Goal: Task Accomplishment & Management: Manage account settings

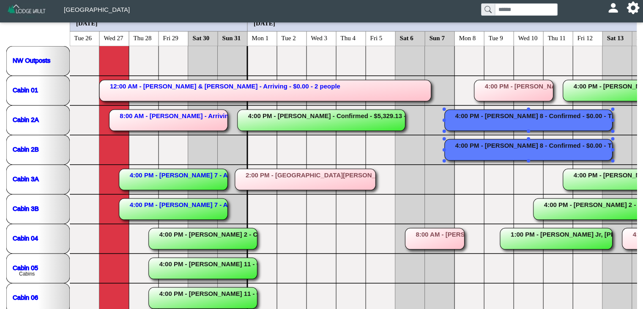
scroll to position [6, 0]
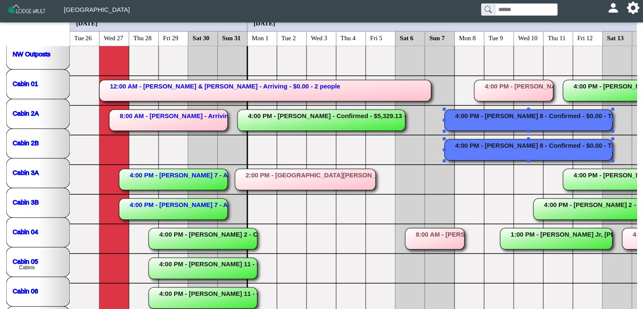
click at [494, 113] on rect at bounding box center [529, 120] width 168 height 21
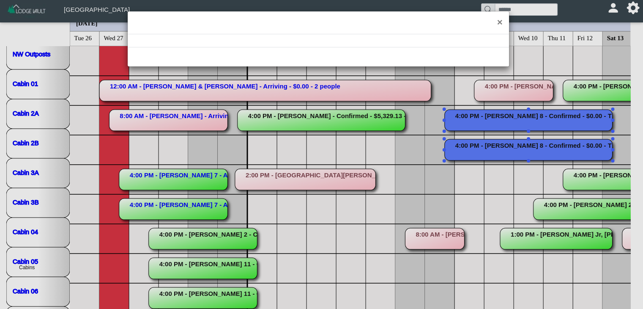
click at [494, 113] on div "×" at bounding box center [321, 154] width 643 height 309
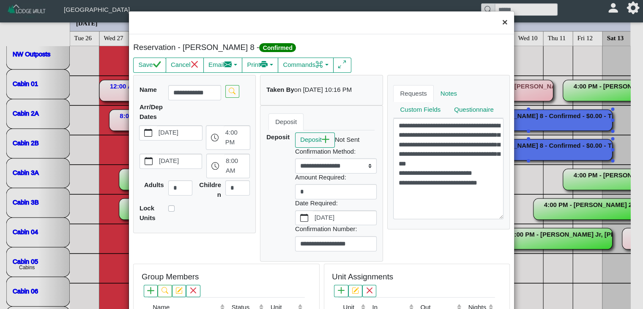
click at [503, 22] on button "×" at bounding box center [505, 22] width 18 height 22
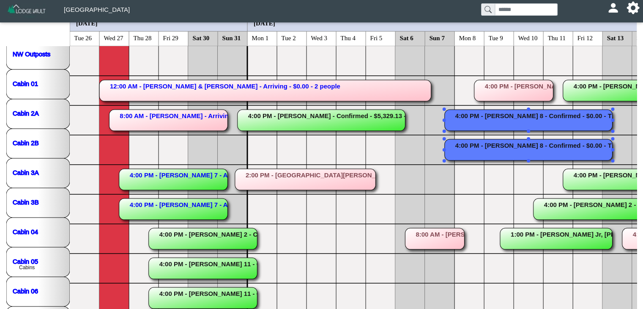
click at [511, 119] on rect at bounding box center [529, 120] width 168 height 21
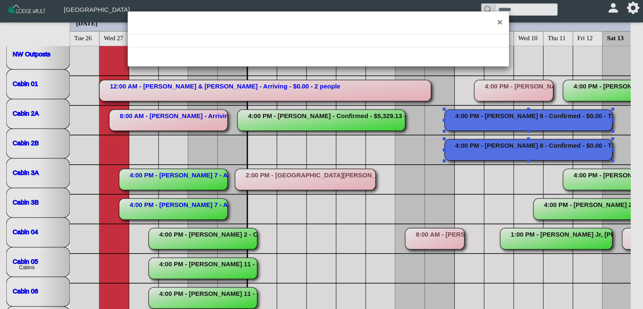
click at [511, 119] on div "×" at bounding box center [321, 154] width 643 height 309
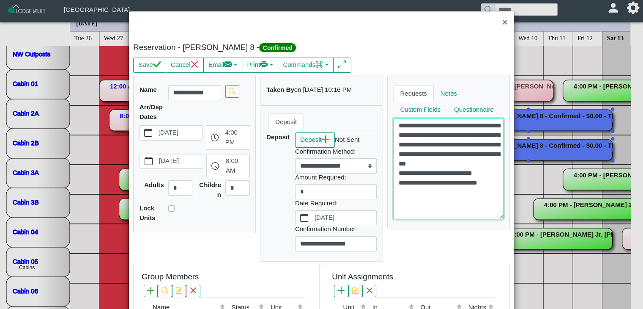
click at [489, 179] on textarea "**********" at bounding box center [448, 168] width 110 height 101
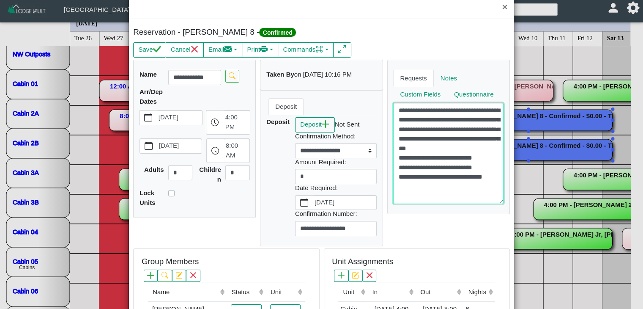
scroll to position [0, 0]
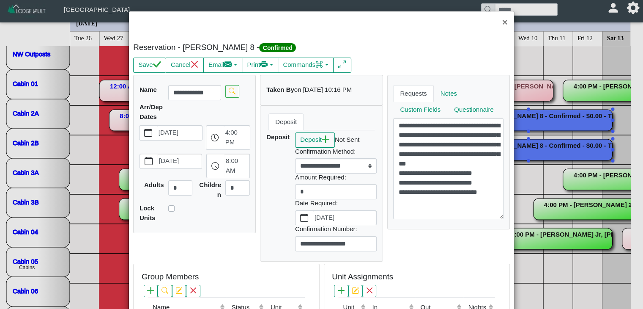
click at [467, 39] on div "Reservation - Kumm, Kurt 8 - Confirmed Save Cancel Email Compose New Message Co…" at bounding box center [321, 304] width 385 height 540
click at [139, 63] on button "Save" at bounding box center [149, 65] width 33 height 15
type textarea "**********"
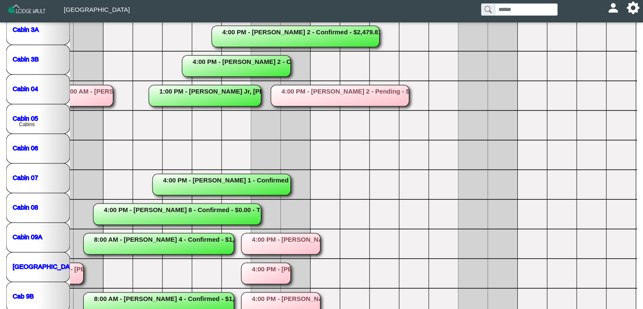
scroll to position [234, 0]
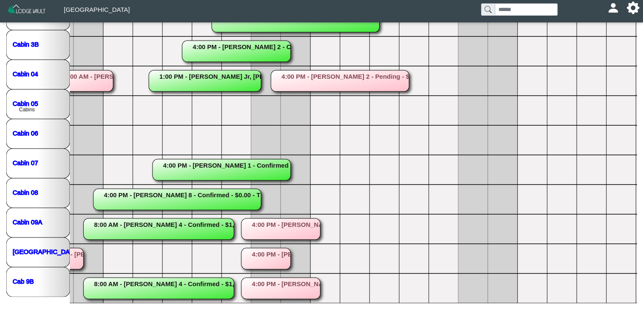
drag, startPoint x: 642, startPoint y: 193, endPoint x: 645, endPoint y: 165, distance: 28.9
click at [643, 143] on html "**********" at bounding box center [321, 37] width 643 height 543
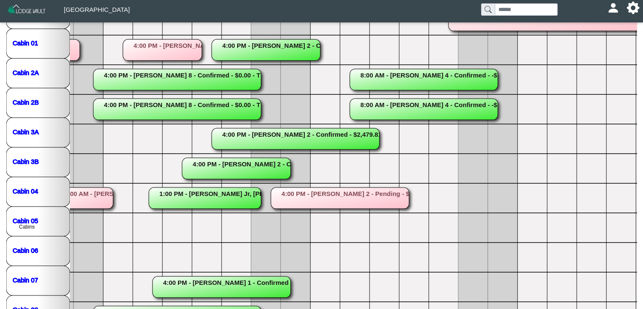
scroll to position [88, 0]
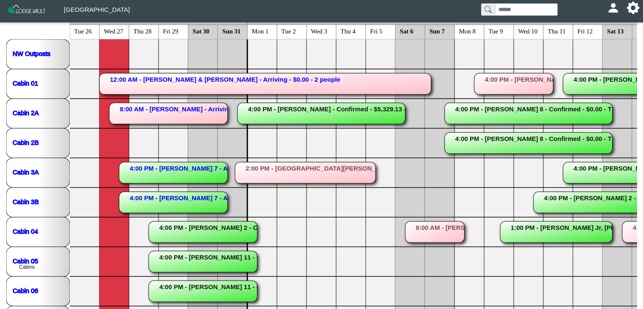
scroll to position [81, 0]
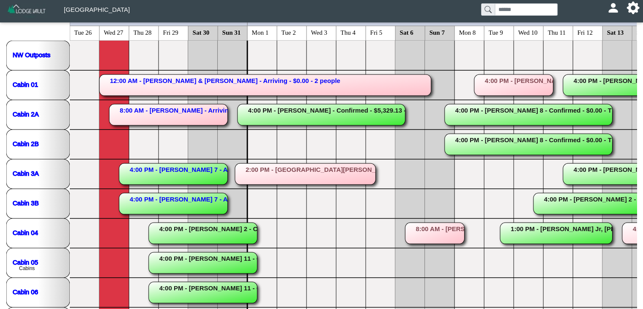
click at [449, 232] on rect at bounding box center [434, 233] width 59 height 21
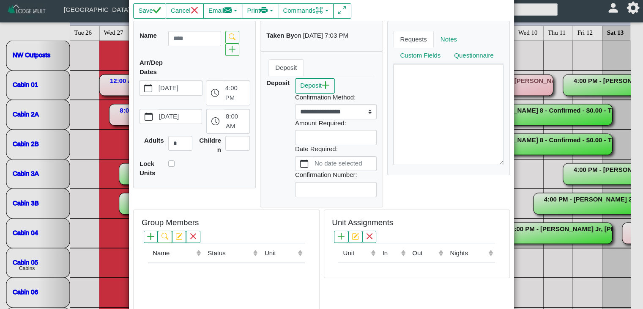
scroll to position [0, 0]
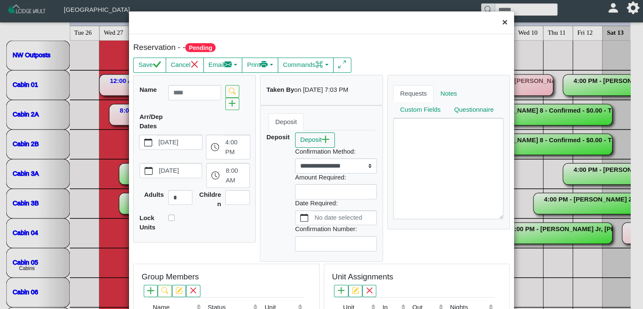
click at [500, 19] on button "×" at bounding box center [505, 22] width 18 height 22
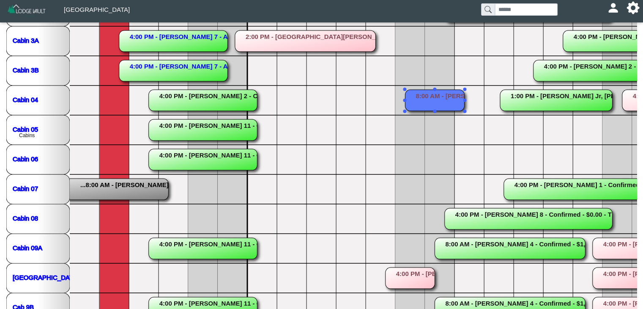
scroll to position [234, 0]
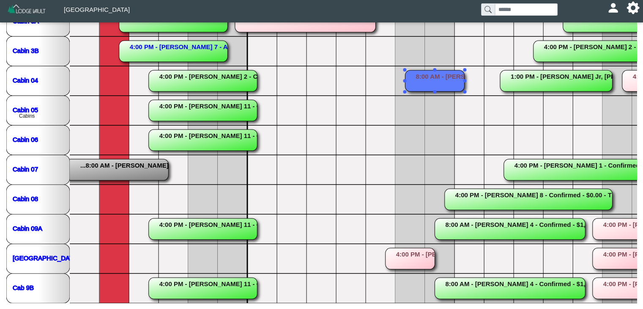
click at [180, 235] on rect at bounding box center [203, 228] width 109 height 21
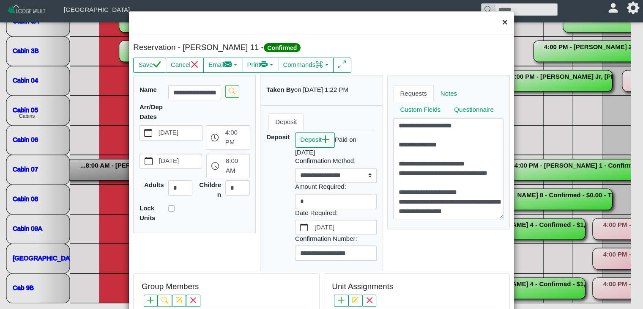
click at [498, 22] on button "×" at bounding box center [505, 22] width 18 height 22
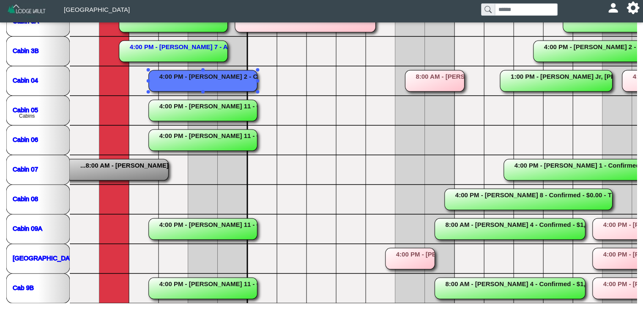
click at [196, 75] on rect at bounding box center [203, 80] width 109 height 21
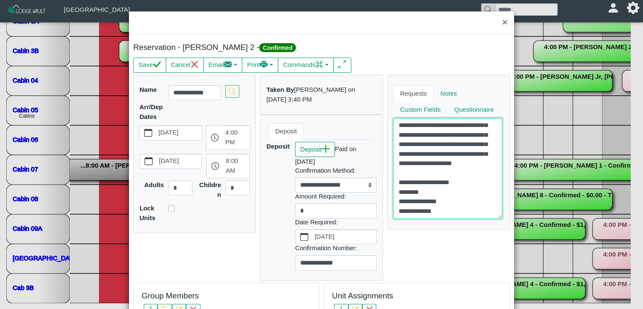
scroll to position [0, 0]
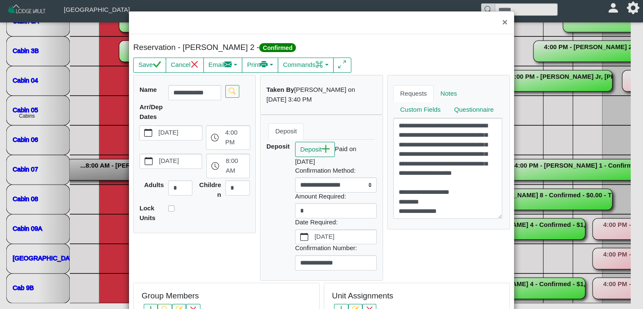
type textarea "**********"
drag, startPoint x: 498, startPoint y: 21, endPoint x: 501, endPoint y: 27, distance: 7.2
click at [498, 21] on button "×" at bounding box center [505, 22] width 18 height 22
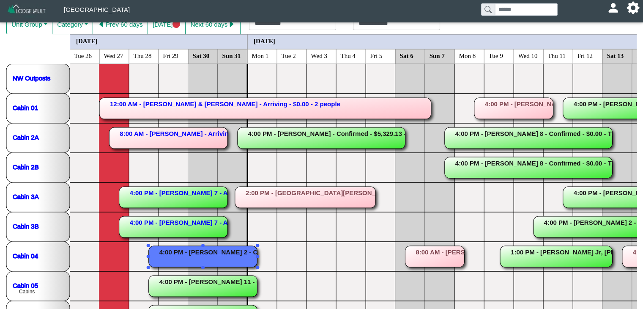
scroll to position [46, 0]
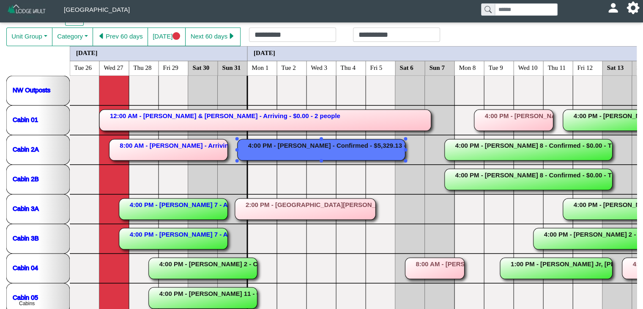
click at [262, 149] on rect at bounding box center [322, 149] width 168 height 21
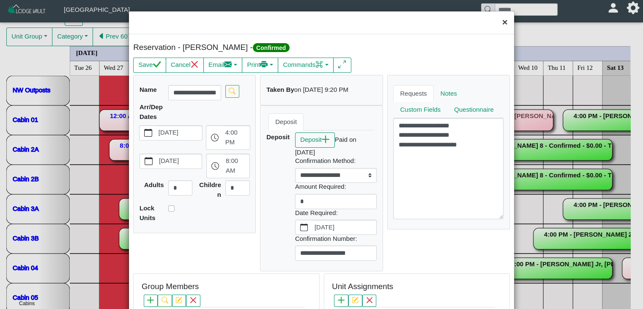
drag, startPoint x: 502, startPoint y: 24, endPoint x: 489, endPoint y: 19, distance: 13.4
click at [496, 19] on button "×" at bounding box center [505, 22] width 18 height 22
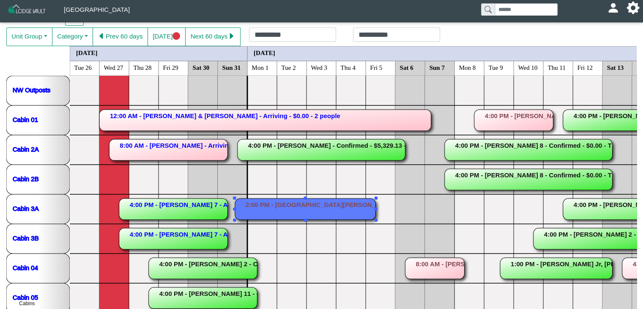
click at [330, 212] on rect at bounding box center [305, 208] width 141 height 21
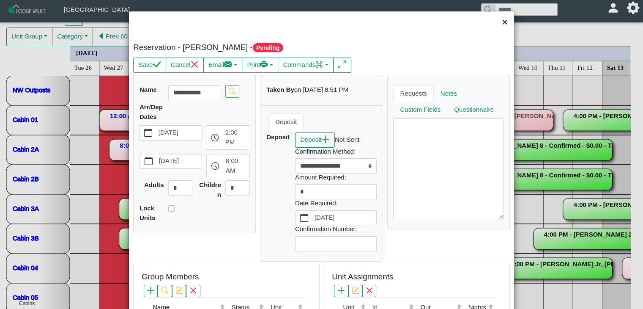
click at [500, 32] on button "×" at bounding box center [505, 22] width 18 height 22
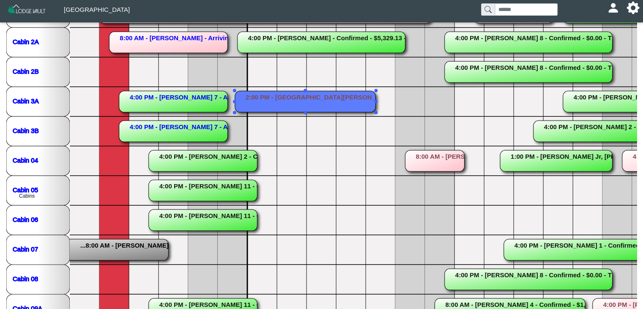
scroll to position [170, 0]
